Goal: Task Accomplishment & Management: Use online tool/utility

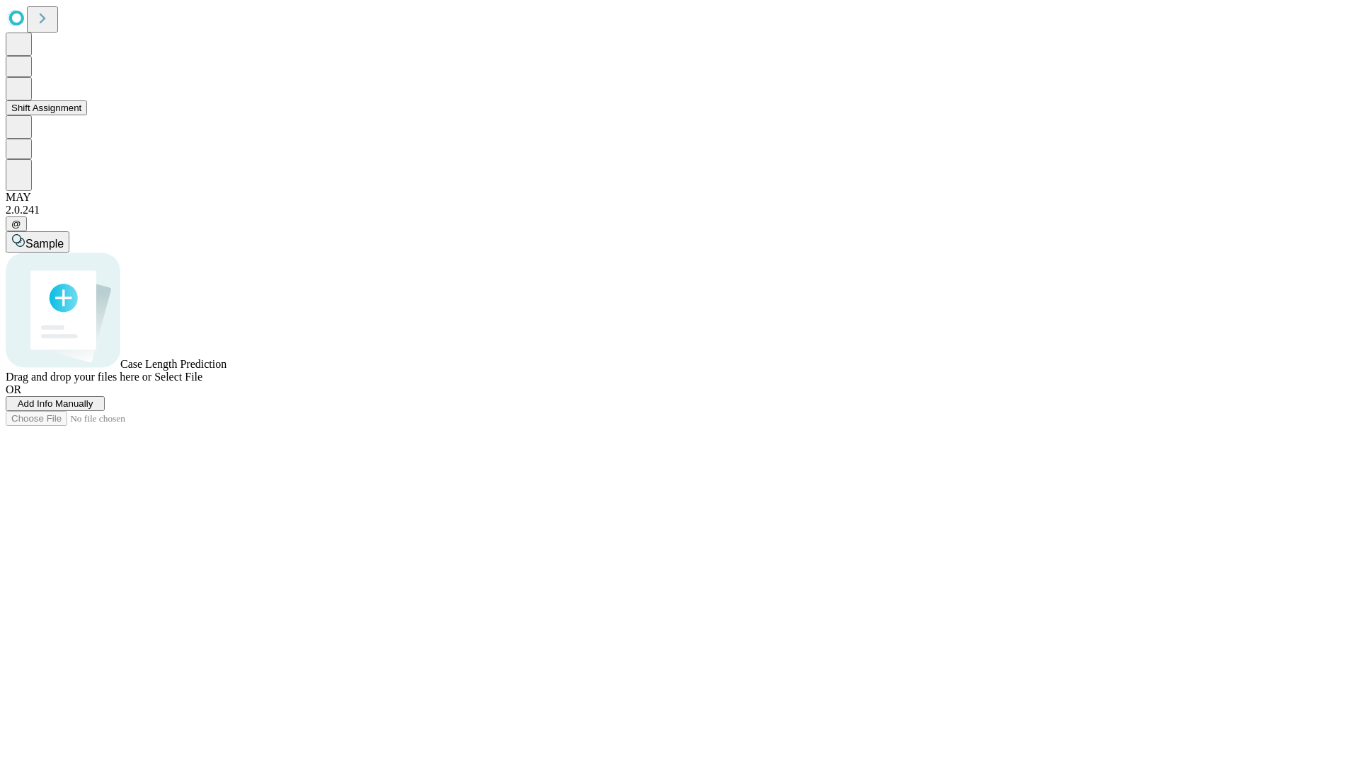
click at [87, 115] on button "Shift Assignment" at bounding box center [46, 107] width 81 height 15
